Goal: Task Accomplishment & Management: Manage account settings

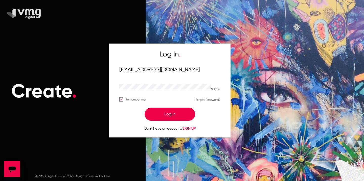
click at [163, 67] on input "[EMAIL_ADDRESS][DOMAIN_NAME]" at bounding box center [169, 70] width 101 height 6
type input "[PERSON_NAME][EMAIL_ADDRESS][DOMAIN_NAME]"
click at [215, 88] on p "SHOW" at bounding box center [215, 89] width 9 height 4
click at [136, 114] on div "Log In" at bounding box center [169, 113] width 101 height 13
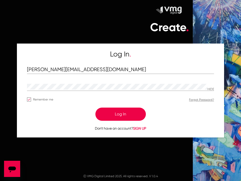
click at [128, 117] on button "Log In" at bounding box center [120, 113] width 51 height 13
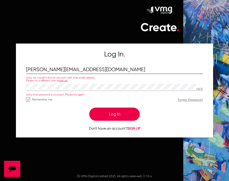
click at [151, 69] on input "[PERSON_NAME][EMAIL_ADDRESS][DOMAIN_NAME]" at bounding box center [114, 70] width 177 height 6
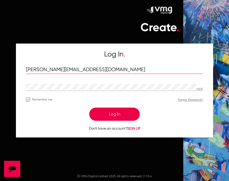
click at [151, 69] on input "[PERSON_NAME][EMAIL_ADDRESS][DOMAIN_NAME]" at bounding box center [114, 70] width 177 height 6
